Goal: Task Accomplishment & Management: Complete application form

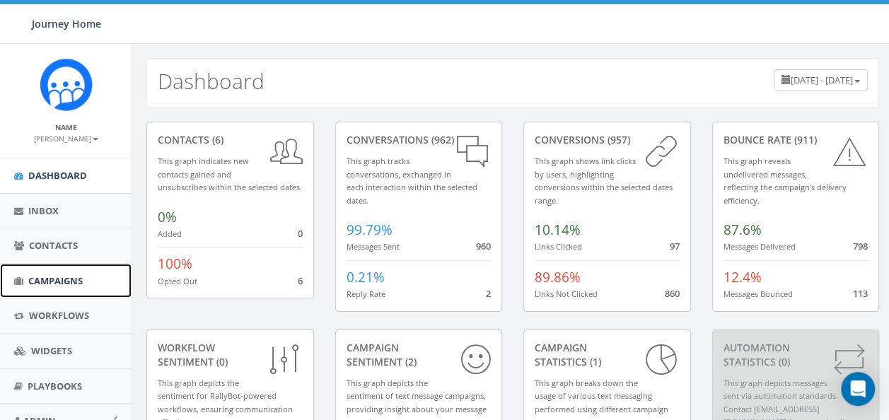
click at [59, 280] on span "Campaigns" at bounding box center [55, 281] width 54 height 13
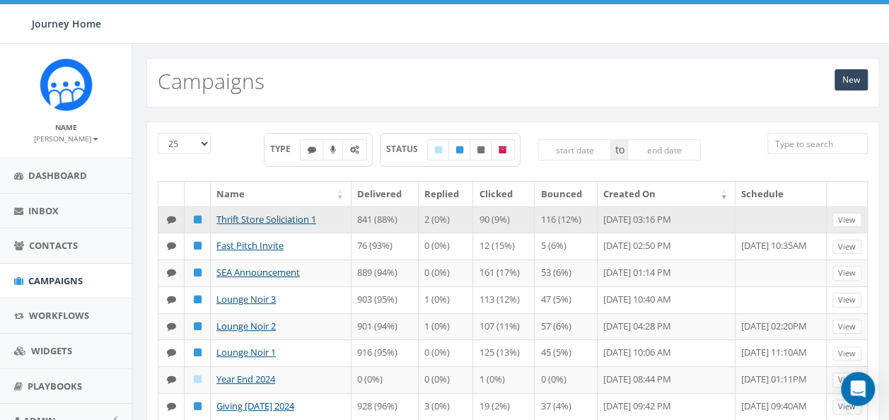
click at [163, 215] on td at bounding box center [172, 220] width 26 height 27
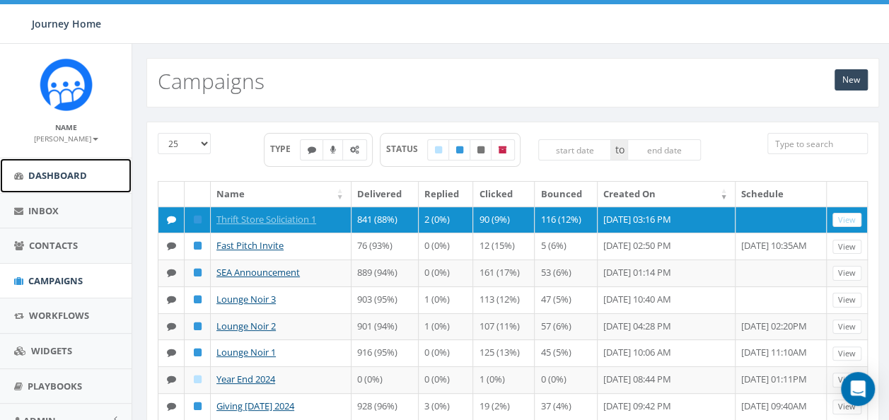
click at [97, 189] on link "Dashboard" at bounding box center [66, 176] width 132 height 35
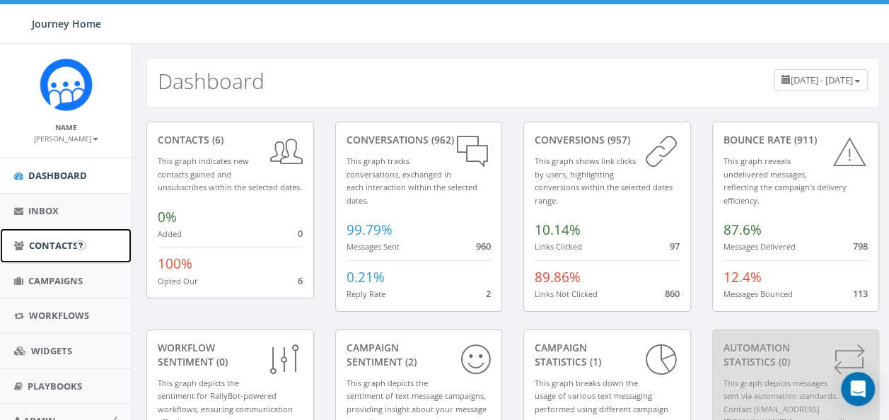
click at [33, 246] on span "Contacts" at bounding box center [53, 245] width 49 height 13
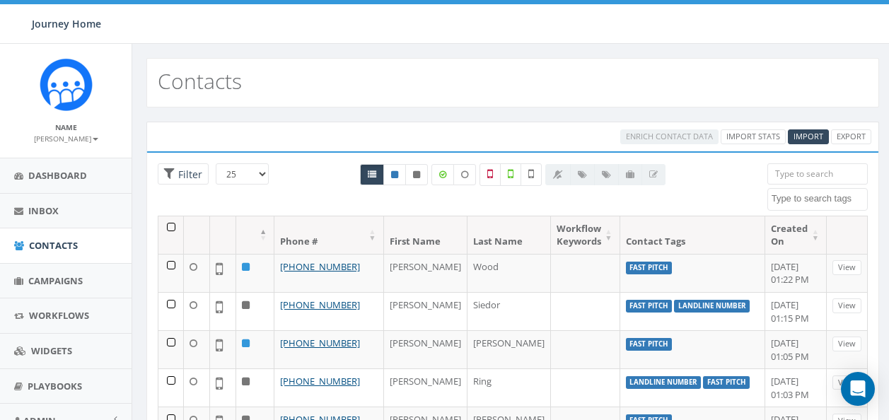
select select
click at [467, 171] on icon at bounding box center [464, 175] width 7 height 8
checkbox input "false"
click at [56, 281] on span "Campaigns" at bounding box center [55, 281] width 54 height 13
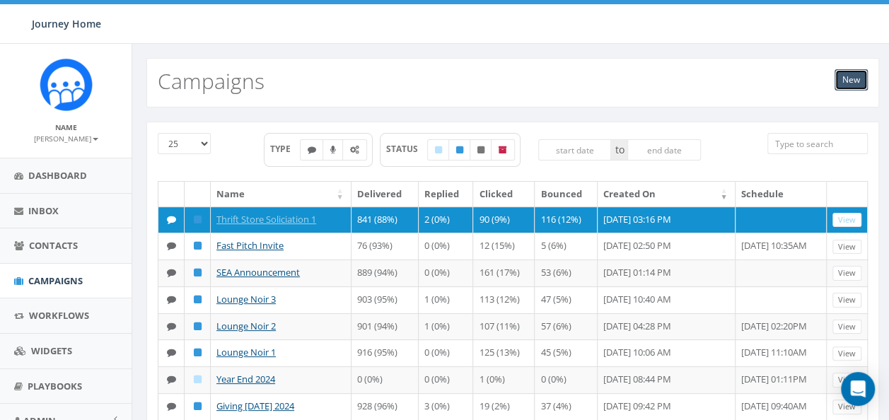
click at [858, 82] on link "New" at bounding box center [851, 79] width 33 height 21
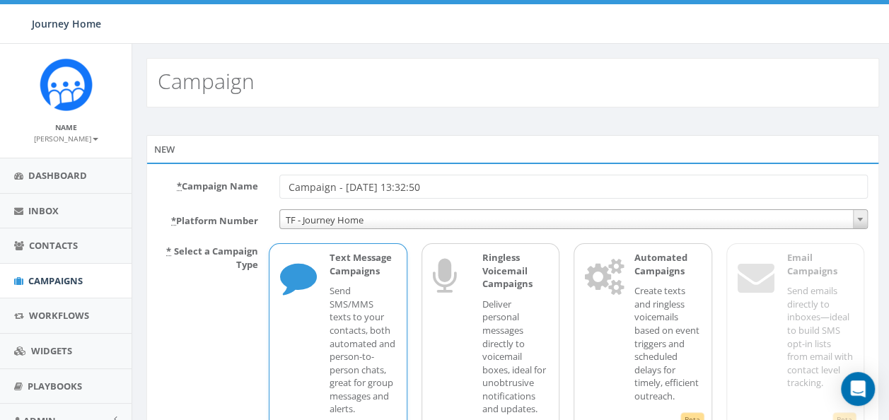
click at [534, 190] on input "Campaign - [DATE] 13:32:50" at bounding box center [574, 187] width 589 height 24
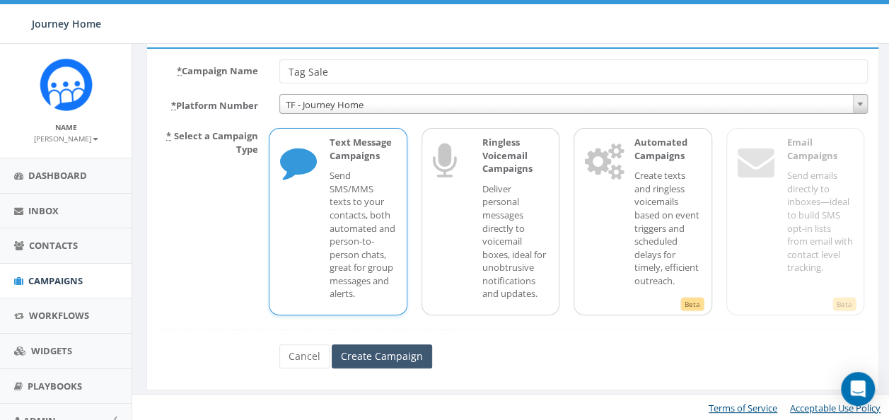
type input "Tag Sale"
click at [385, 358] on input "Create Campaign" at bounding box center [382, 357] width 100 height 24
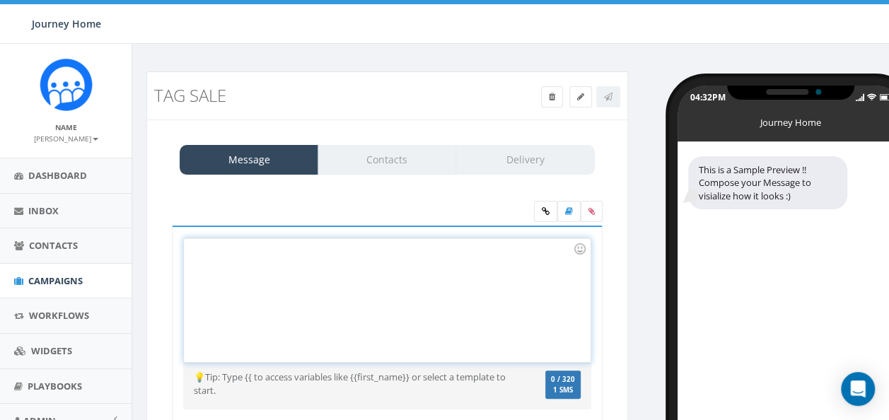
click at [347, 272] on div at bounding box center [387, 300] width 406 height 124
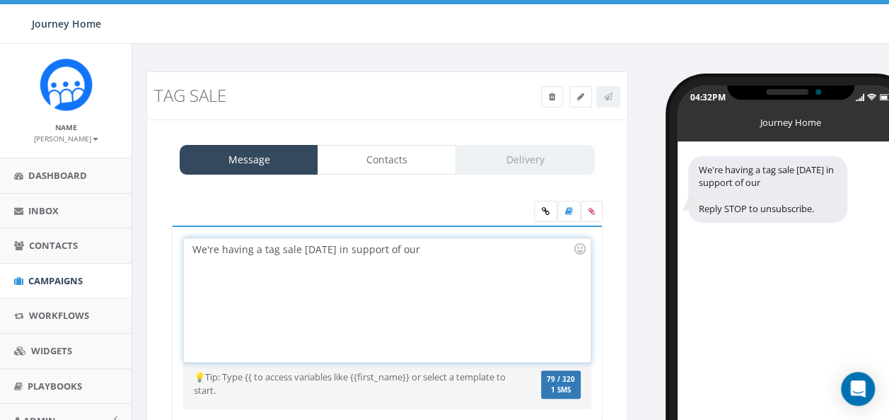
click at [470, 246] on div "We're having a tag sale TOMORROW in support of our" at bounding box center [387, 300] width 406 height 124
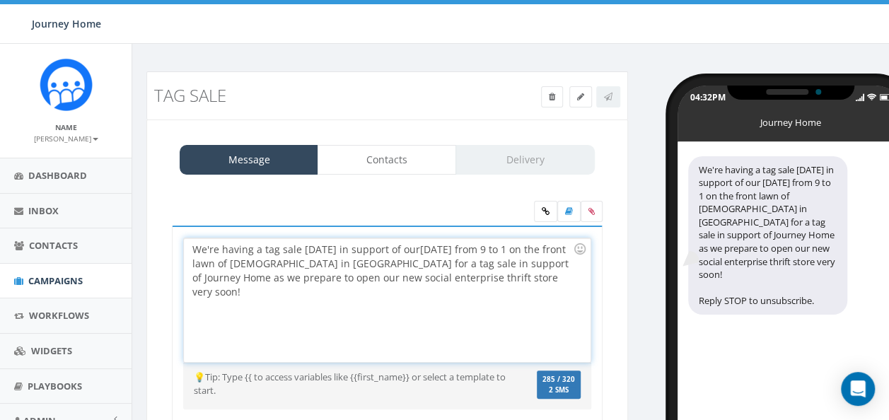
drag, startPoint x: 373, startPoint y: 293, endPoint x: 476, endPoint y: 275, distance: 104.2
click at [476, 275] on div "We're having a tag sale TOMORROW in support of our September 6th from 9 to 1 on…" at bounding box center [387, 300] width 406 height 124
copy div "our new social enterprise thrift store very soon!"
click at [425, 248] on div "We're having a tag sale TOMORROW in support of our September 6th from 9 to 1 on…" at bounding box center [387, 300] width 406 height 124
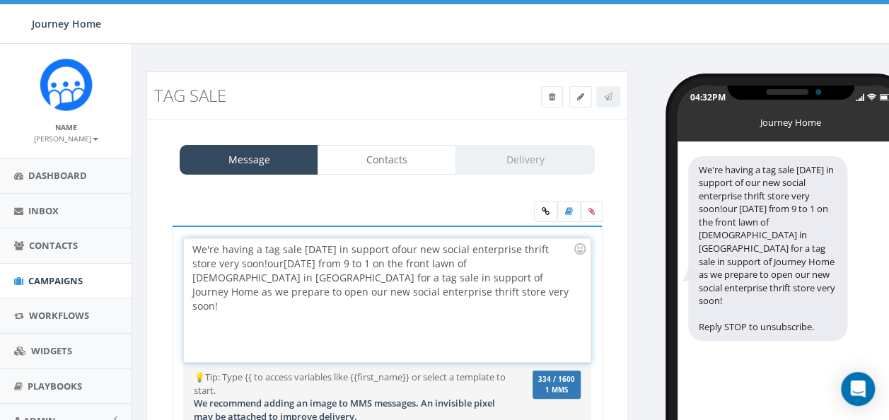
click at [214, 263] on div "We're having a tag sale TOMORROW in support of our new social enterprise thrift…" at bounding box center [387, 300] width 406 height 124
click at [361, 248] on div "We're having a tag sale TOMORROW in support of our new social enterprise thrift…" at bounding box center [387, 300] width 406 height 124
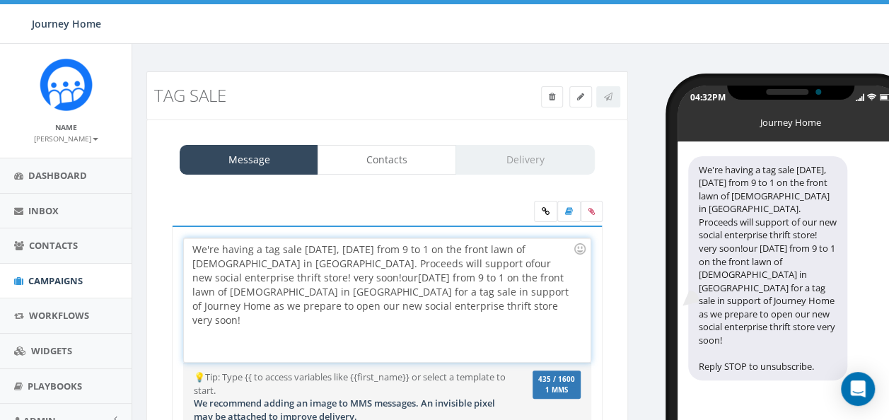
click at [505, 260] on div "We're having a tag sale TOMORROW, Sept. 6 from 9 to 1 on the front lawn of St. …" at bounding box center [387, 300] width 406 height 124
drag, startPoint x: 313, startPoint y: 314, endPoint x: 299, endPoint y: 275, distance: 42.1
click at [299, 275] on div "We're having a tag sale TOMORROW, Sept. 6 from 9 to 1 on the front lawn of St. …" at bounding box center [387, 300] width 406 height 124
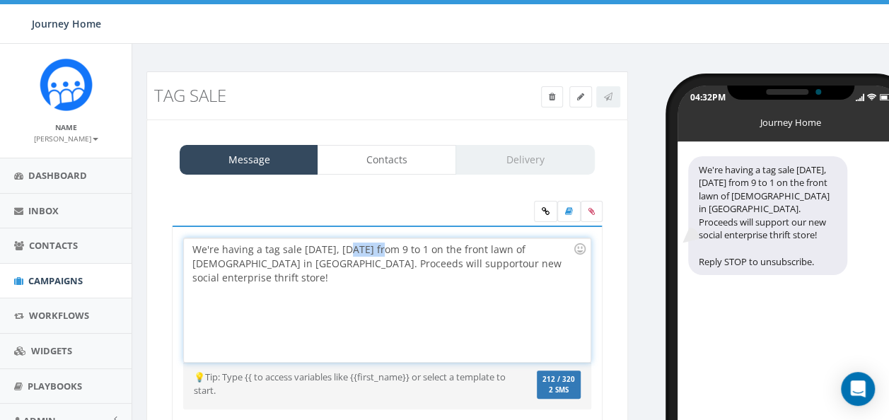
drag, startPoint x: 395, startPoint y: 249, endPoint x: 364, endPoint y: 245, distance: 31.4
click at [364, 245] on div "We're having a tag sale TOMORROW, Sept. 6 from 9 to 1 on the front lawn of St. …" at bounding box center [387, 300] width 406 height 124
click at [333, 283] on div "We're having a tag sale TOMORROW, 9/6 from 9 to 1 on the front lawn of St. Jame…" at bounding box center [387, 300] width 406 height 124
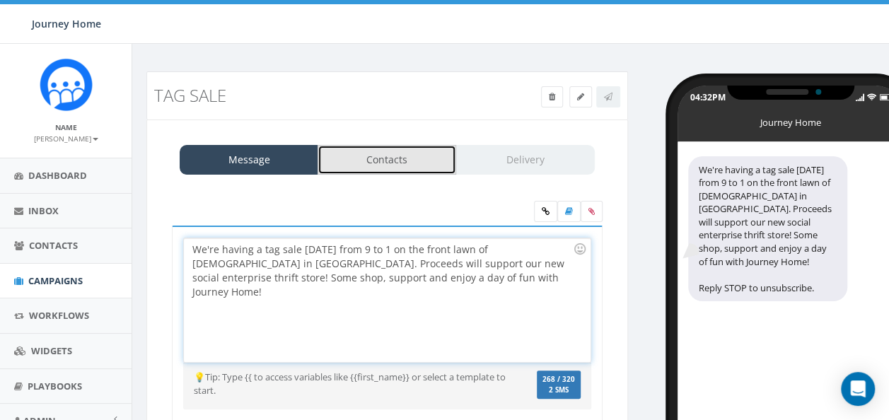
click at [384, 160] on link "Contacts" at bounding box center [387, 160] width 139 height 30
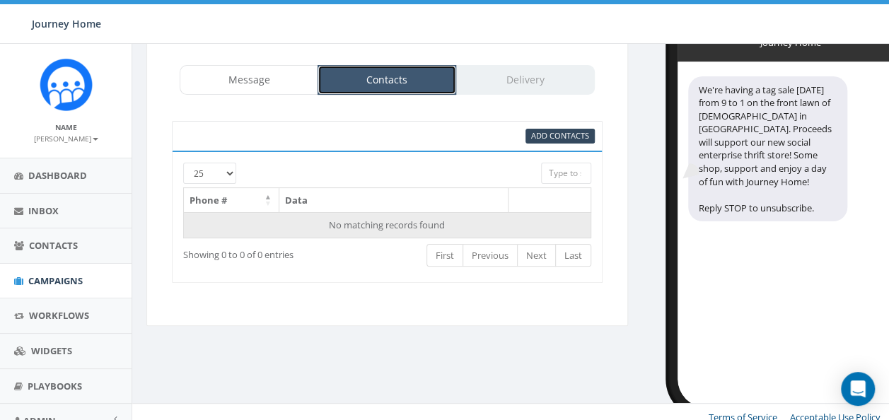
scroll to position [81, 0]
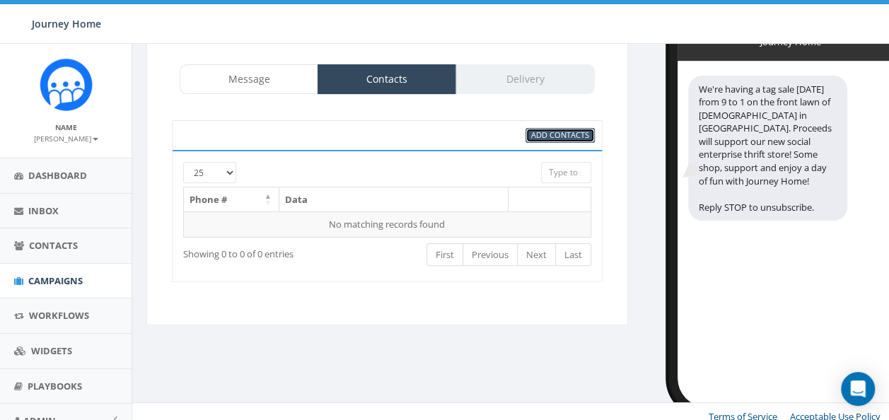
click at [562, 130] on span "Add Contacts" at bounding box center [560, 134] width 58 height 11
select select
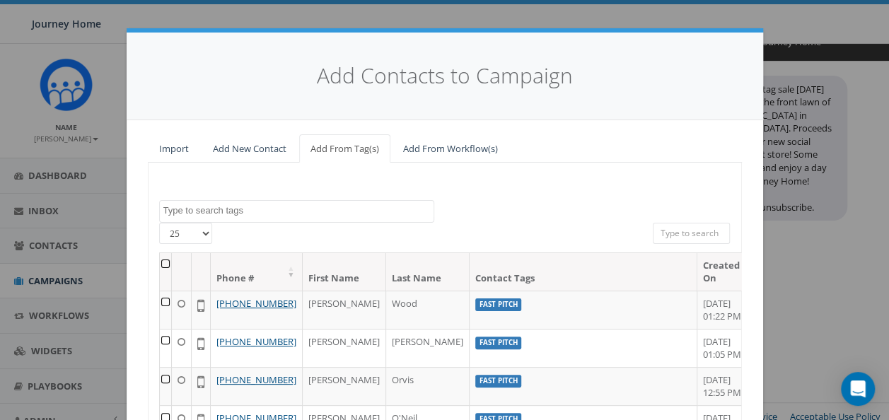
click at [171, 238] on select "25 50 100" at bounding box center [185, 233] width 53 height 21
select select "100"
click at [159, 223] on select "25 50 100" at bounding box center [185, 233] width 53 height 21
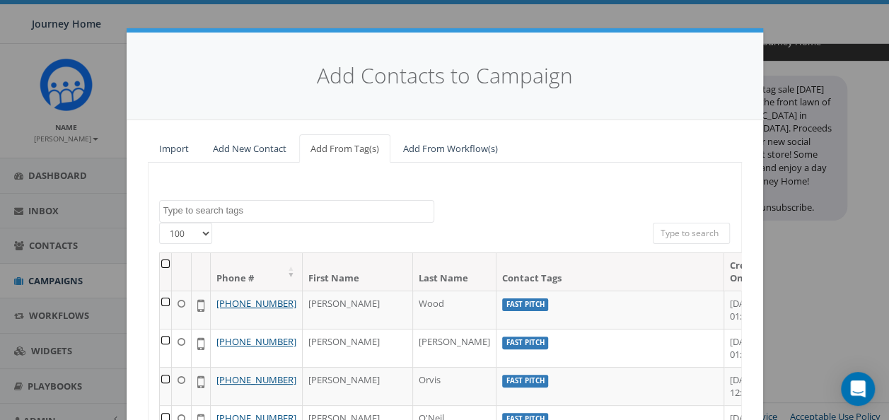
click at [166, 266] on th at bounding box center [166, 272] width 12 height 38
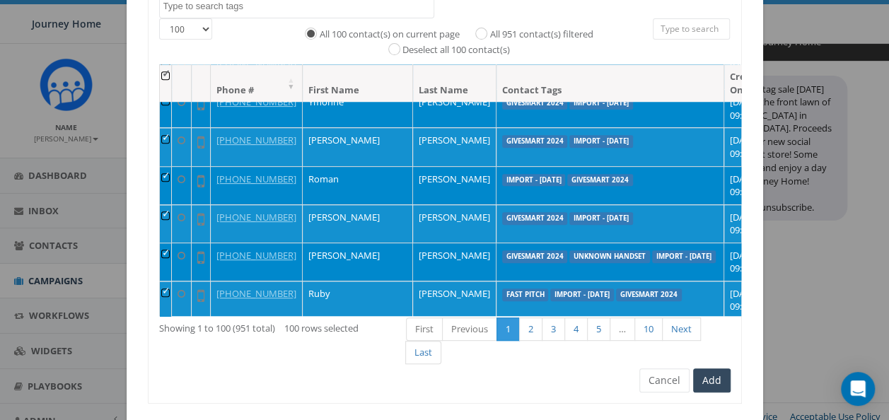
scroll to position [665, 0]
click at [490, 28] on label "All 951 contact(s) filtered" at bounding box center [541, 35] width 103 height 14
click at [480, 28] on input "All 951 contact(s) filtered" at bounding box center [484, 32] width 9 height 9
radio input "true"
click at [699, 382] on button "Add" at bounding box center [712, 381] width 38 height 24
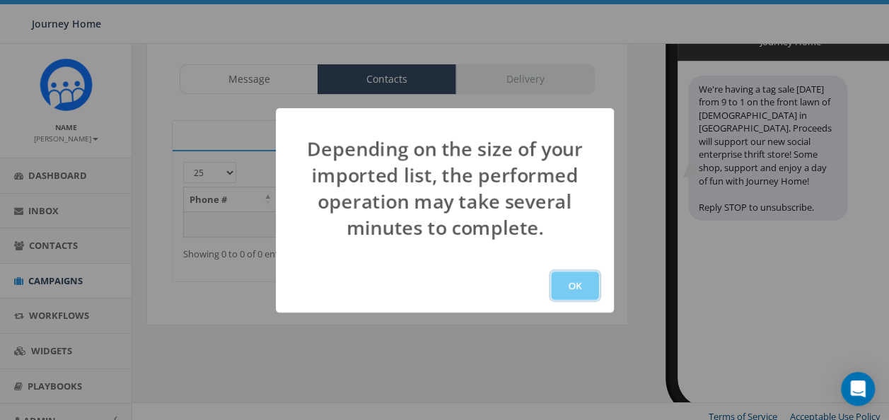
click at [577, 292] on button "OK" at bounding box center [575, 286] width 48 height 28
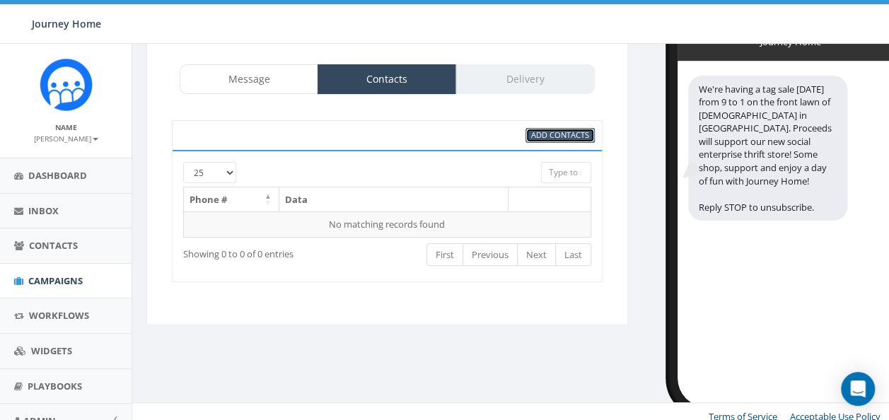
click at [532, 134] on span "Add Contacts" at bounding box center [560, 134] width 58 height 11
select select
select select "100"
click at [545, 136] on span "Add Contacts" at bounding box center [560, 134] width 58 height 11
select select
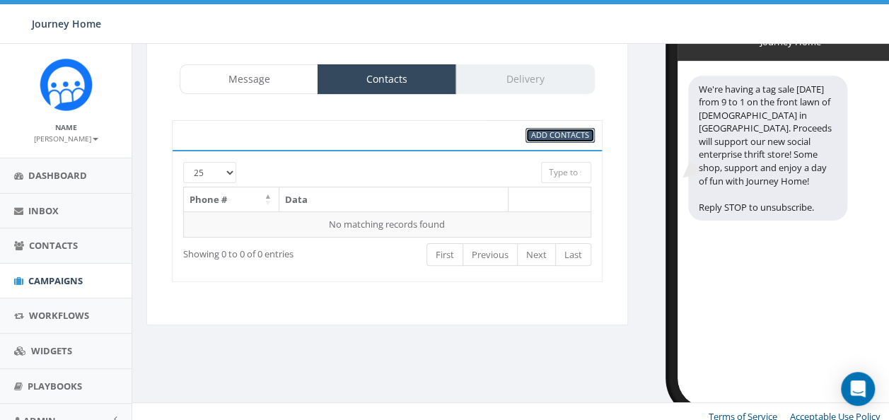
select select "100"
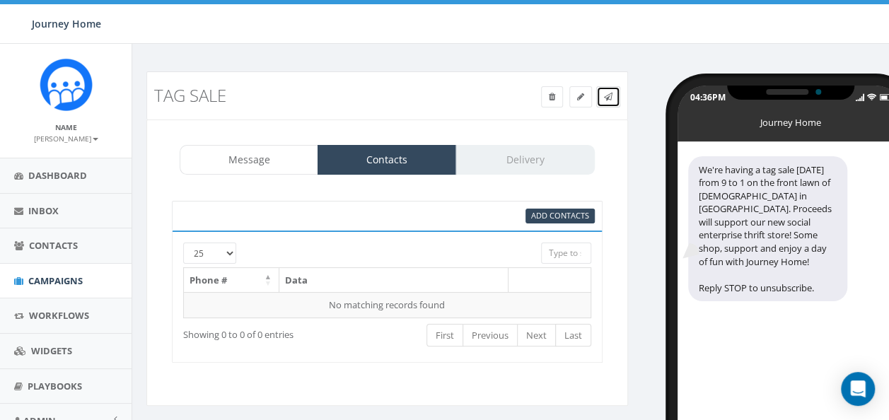
click at [611, 98] on icon at bounding box center [608, 97] width 8 height 8
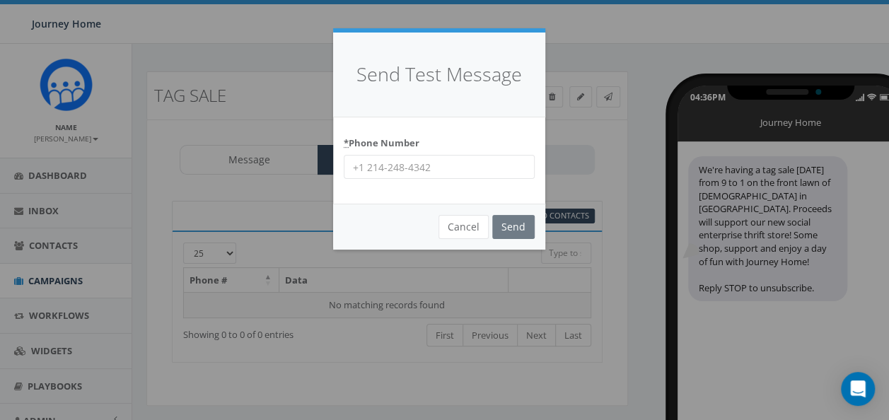
click at [492, 171] on input "* Phone Number" at bounding box center [439, 167] width 191 height 24
type input "2036718962"
drag, startPoint x: 512, startPoint y: 224, endPoint x: 499, endPoint y: 233, distance: 15.9
click at [499, 233] on input "Send" at bounding box center [513, 227] width 42 height 24
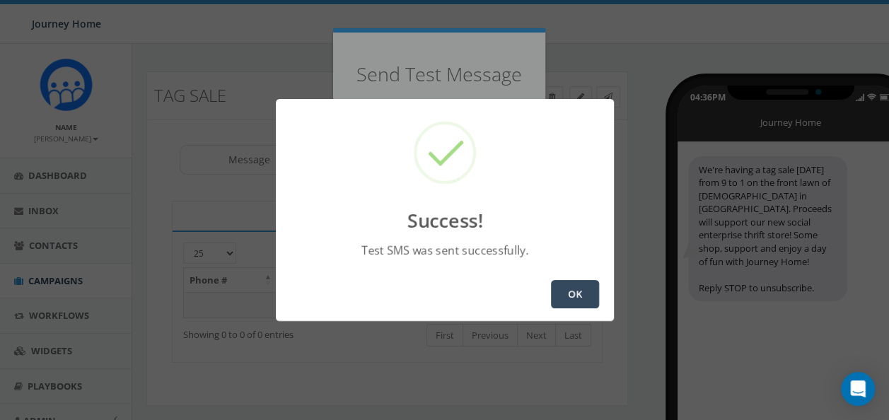
click at [575, 299] on button "OK" at bounding box center [575, 294] width 48 height 28
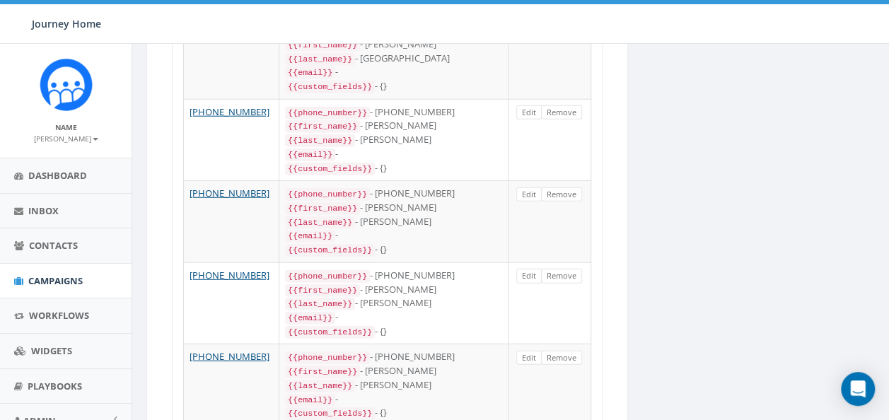
scroll to position [1978, 0]
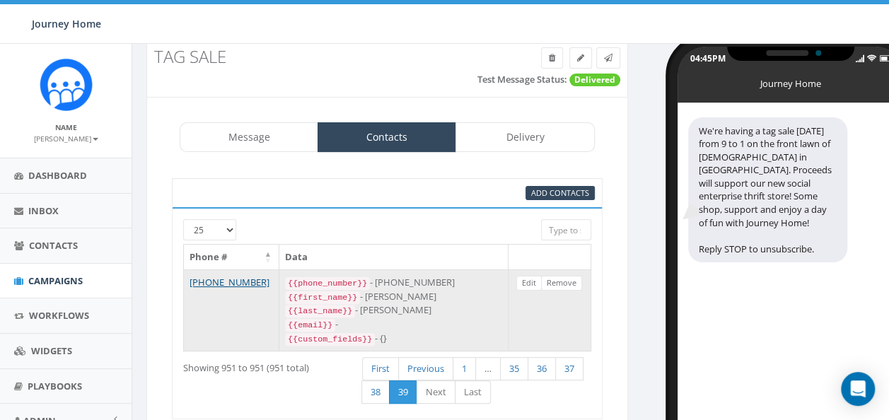
scroll to position [37, 0]
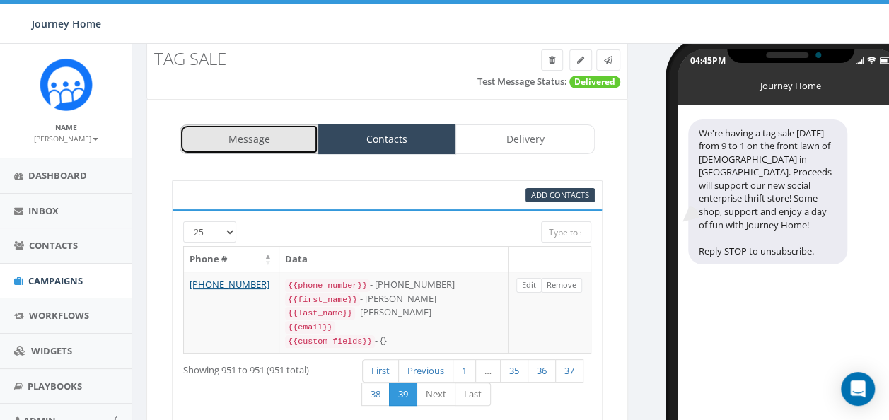
click at [277, 140] on link "Message" at bounding box center [249, 140] width 139 height 30
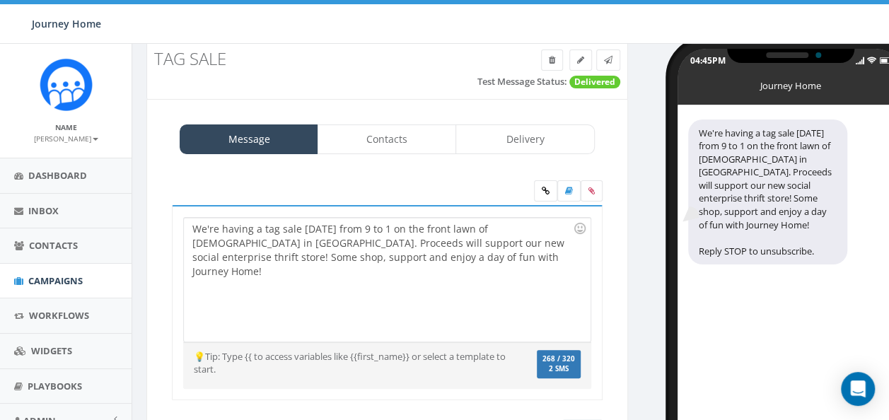
click at [303, 253] on div "We're having a tag sale [DATE] from 9 to 1 on the front lawn of [DEMOGRAPHIC_DA…" at bounding box center [387, 280] width 406 height 124
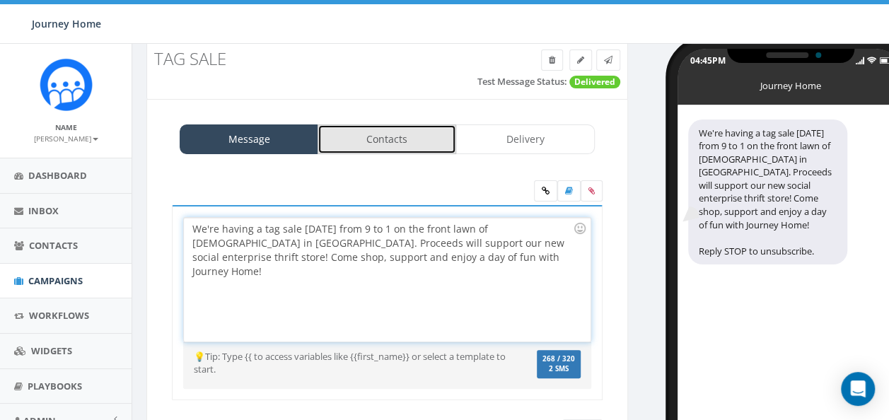
click at [449, 138] on link "Contacts" at bounding box center [387, 140] width 139 height 30
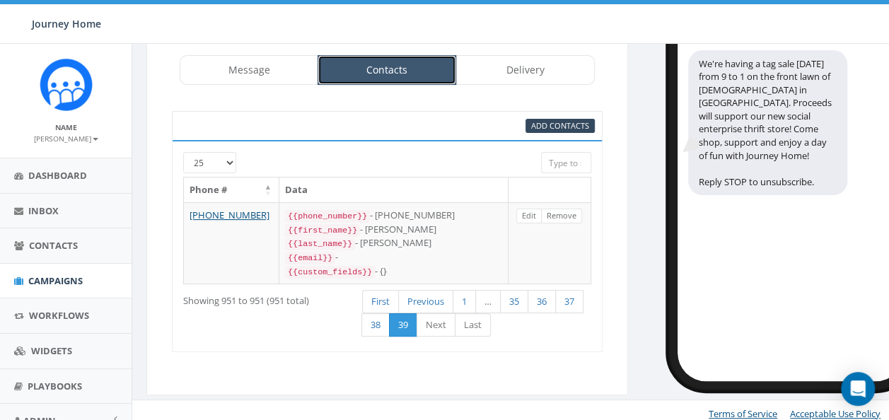
scroll to position [0, 0]
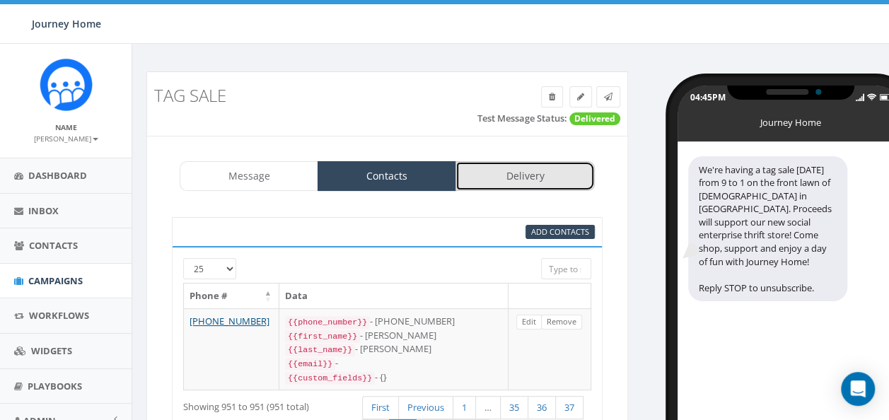
click at [519, 173] on link "Delivery" at bounding box center [525, 176] width 139 height 30
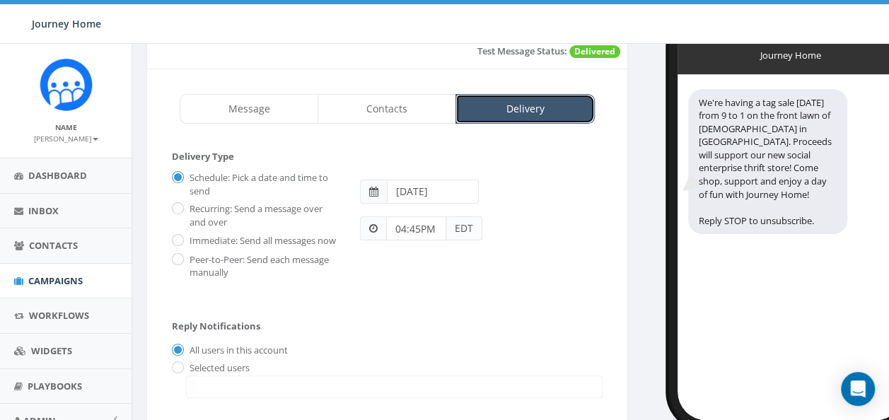
scroll to position [77, 0]
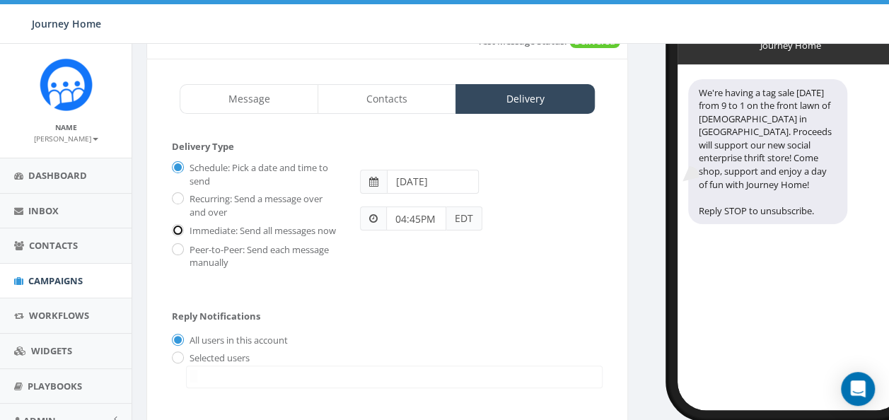
click at [180, 231] on input "Immediate: Send all messages now" at bounding box center [176, 230] width 9 height 9
radio input "true"
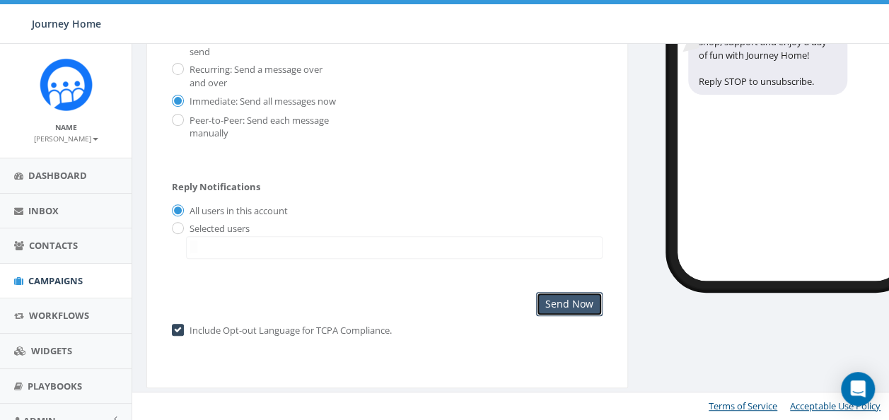
click at [582, 309] on input "Send Now" at bounding box center [569, 304] width 67 height 24
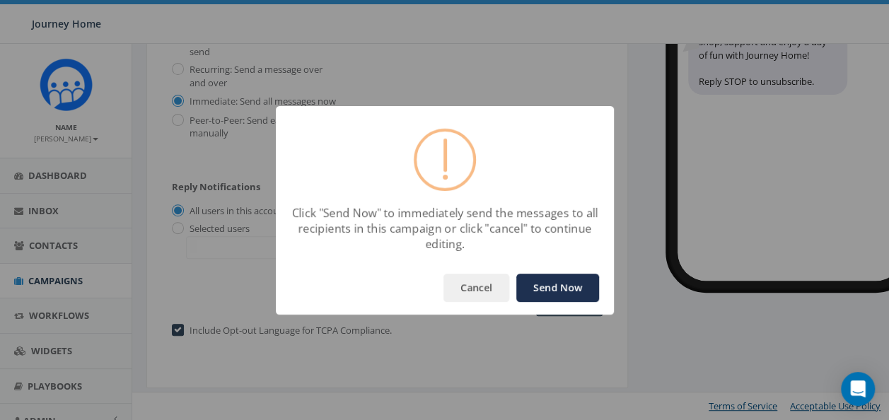
click at [562, 288] on button "Send Now" at bounding box center [558, 288] width 83 height 28
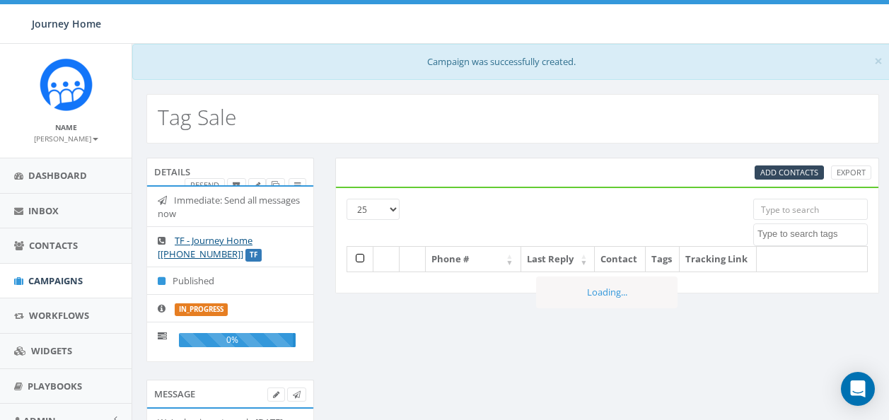
select select
